Goal: Find specific page/section: Find specific page/section

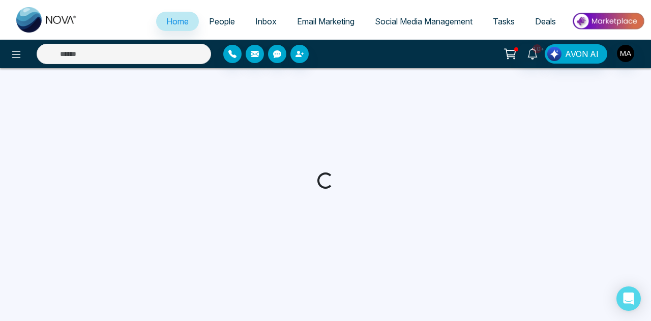
select select "*"
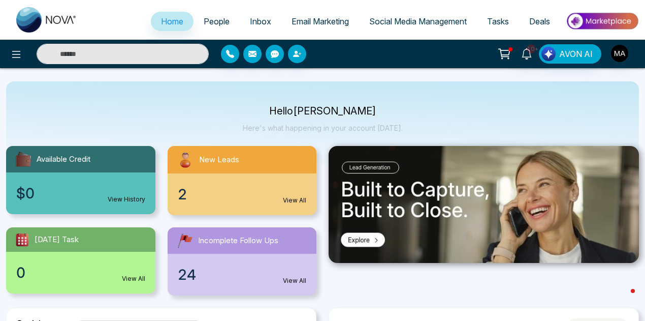
scroll to position [51, 0]
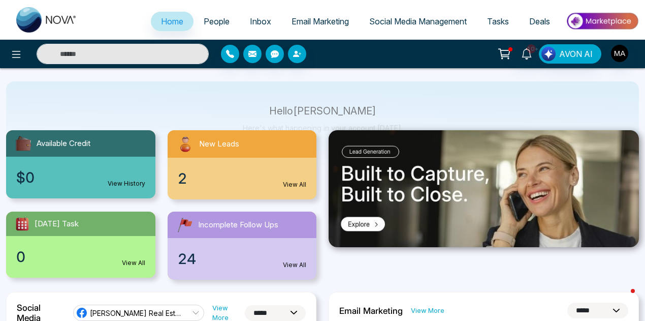
drag, startPoint x: 170, startPoint y: 176, endPoint x: 177, endPoint y: 176, distance: 7.1
click at [171, 176] on div "2 View All" at bounding box center [242, 179] width 149 height 42
click at [182, 176] on span "2" at bounding box center [182, 178] width 9 height 21
click at [182, 169] on span "2" at bounding box center [182, 178] width 9 height 21
